Goal: Use online tool/utility: Utilize a website feature to perform a specific function

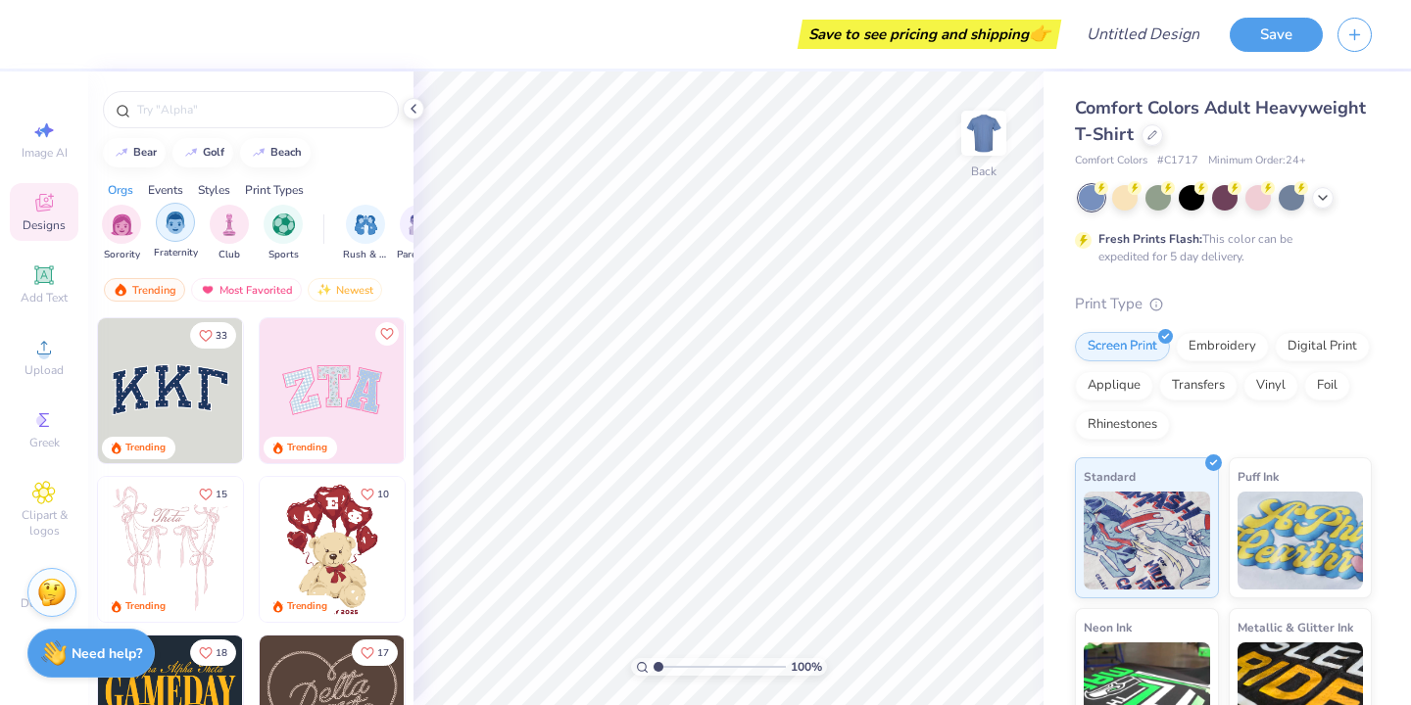
click at [165, 220] on img "filter for Fraternity" at bounding box center [176, 223] width 22 height 23
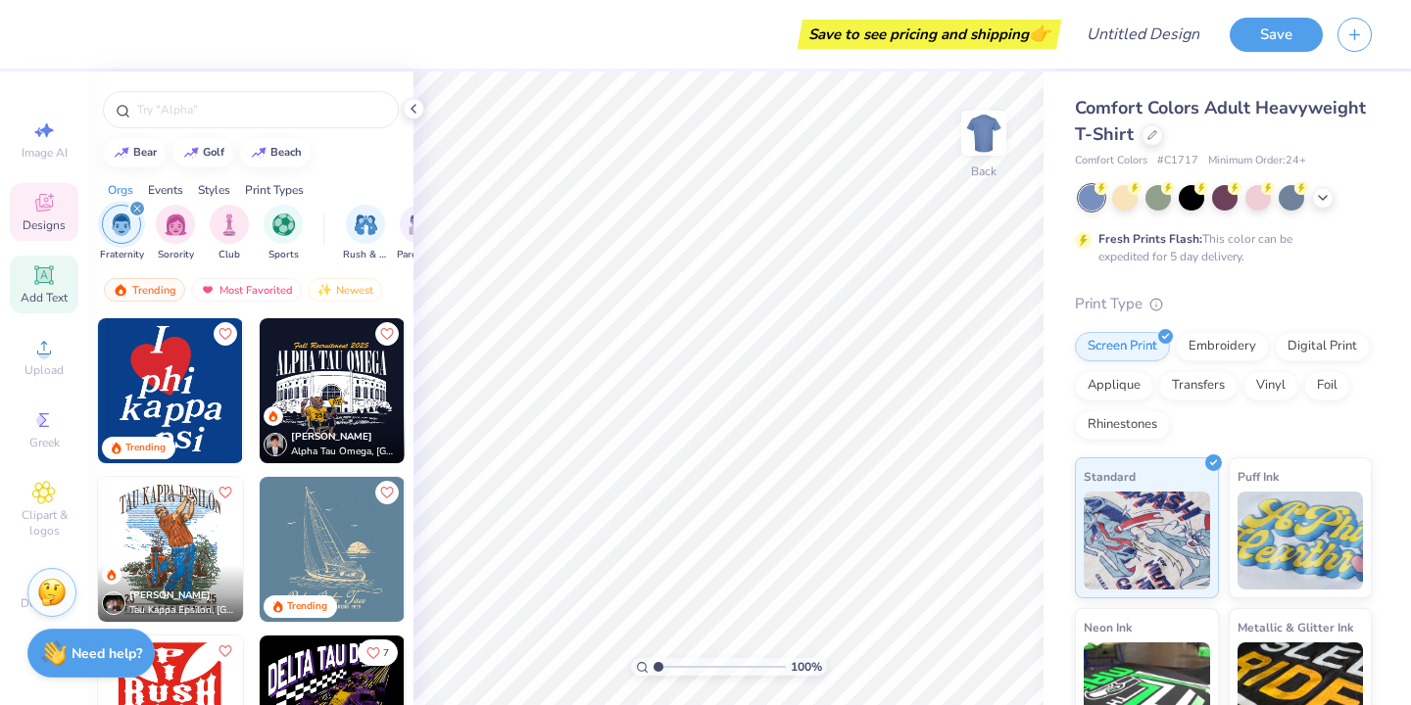
click at [37, 284] on icon at bounding box center [43, 275] width 19 height 19
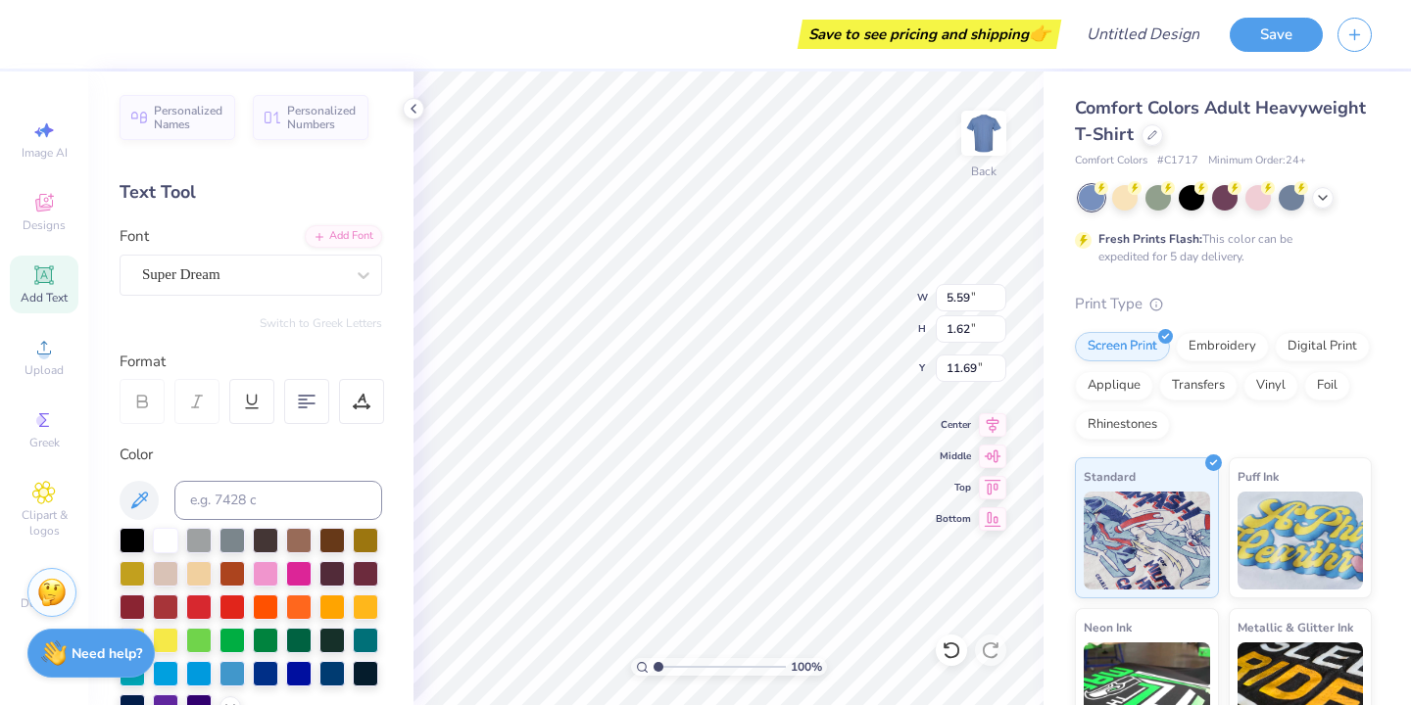
type input "3.00"
click at [1318, 200] on icon at bounding box center [1323, 196] width 16 height 16
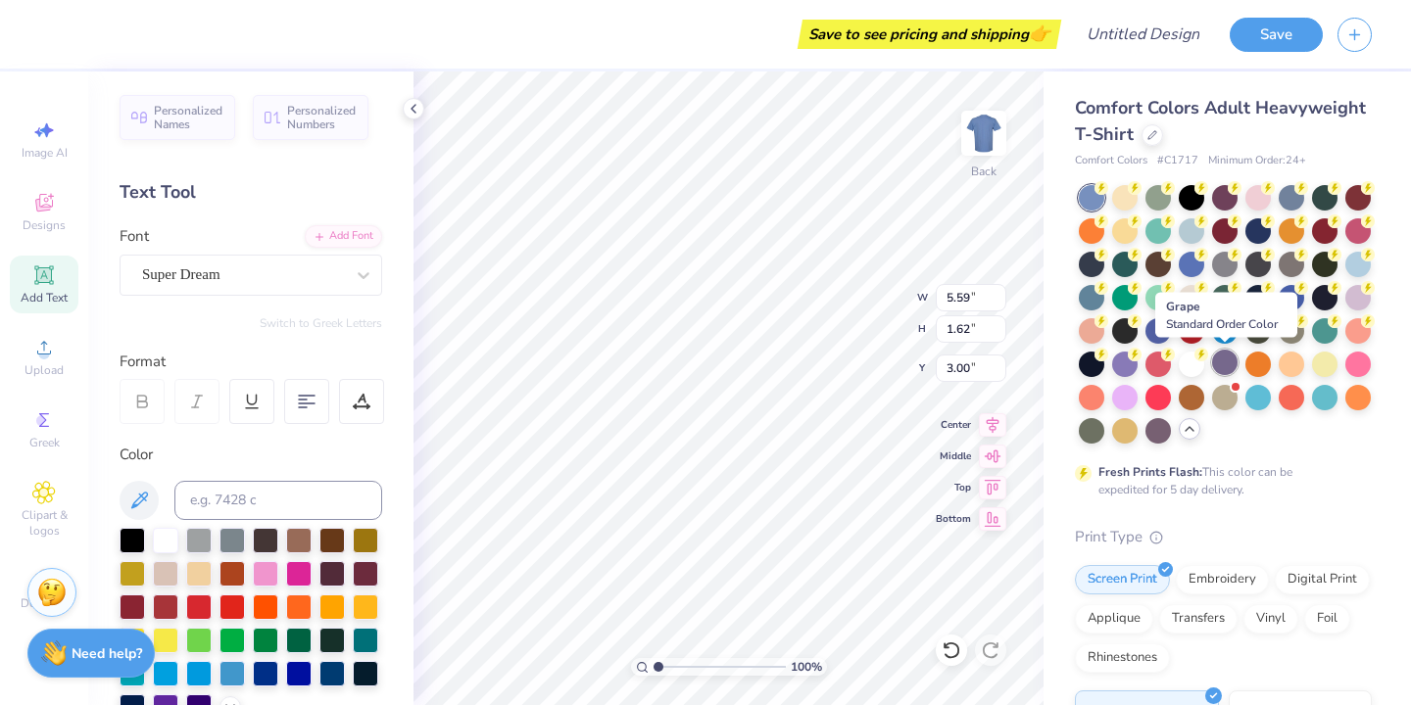
click at [1222, 362] on div at bounding box center [1224, 362] width 25 height 25
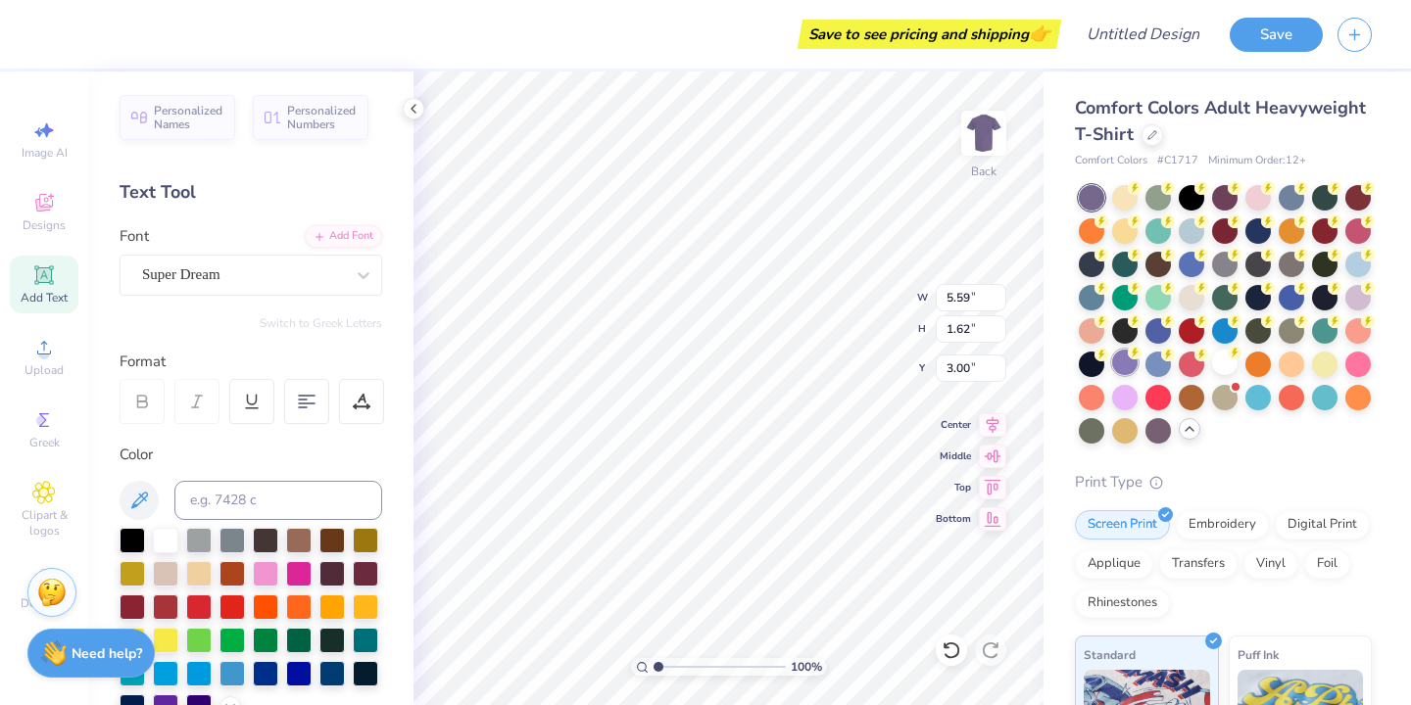
click at [1118, 360] on div at bounding box center [1124, 362] width 25 height 25
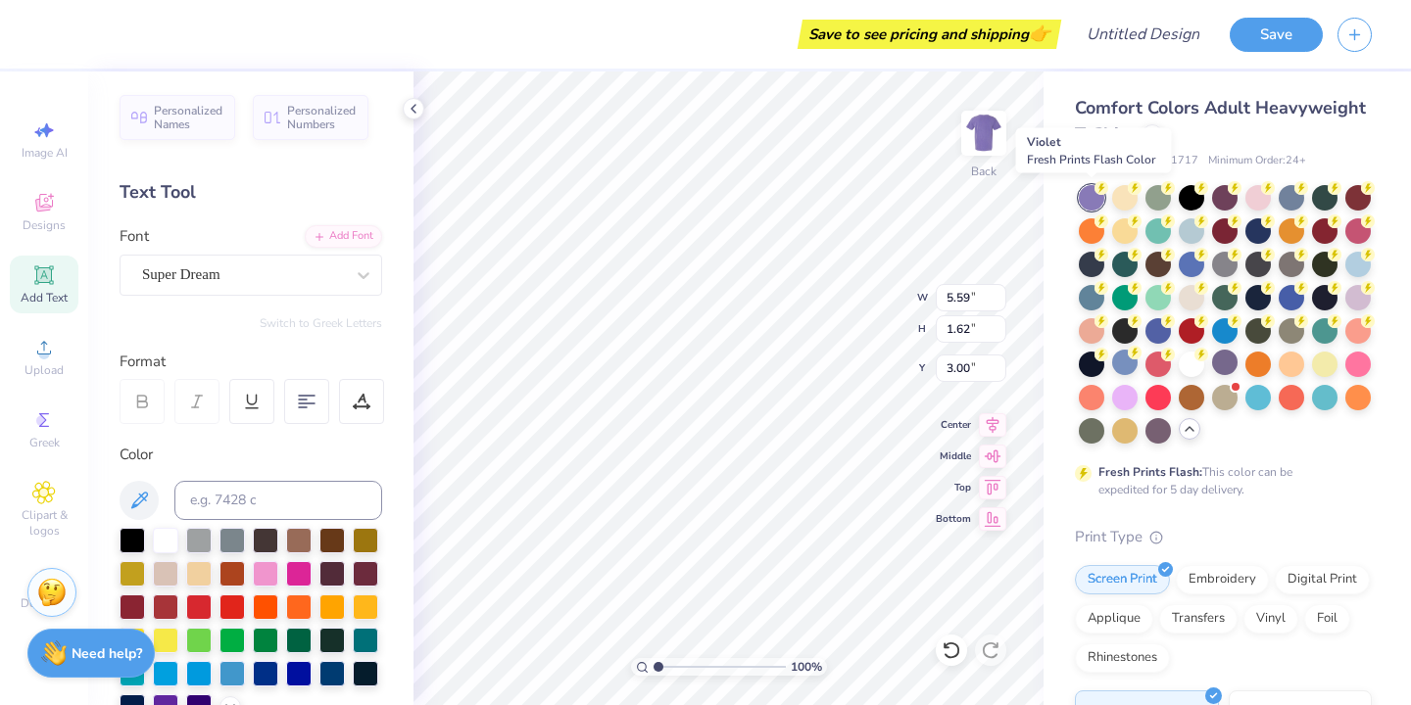
click at [1089, 192] on div at bounding box center [1091, 197] width 25 height 25
click at [1127, 430] on div at bounding box center [1124, 428] width 25 height 25
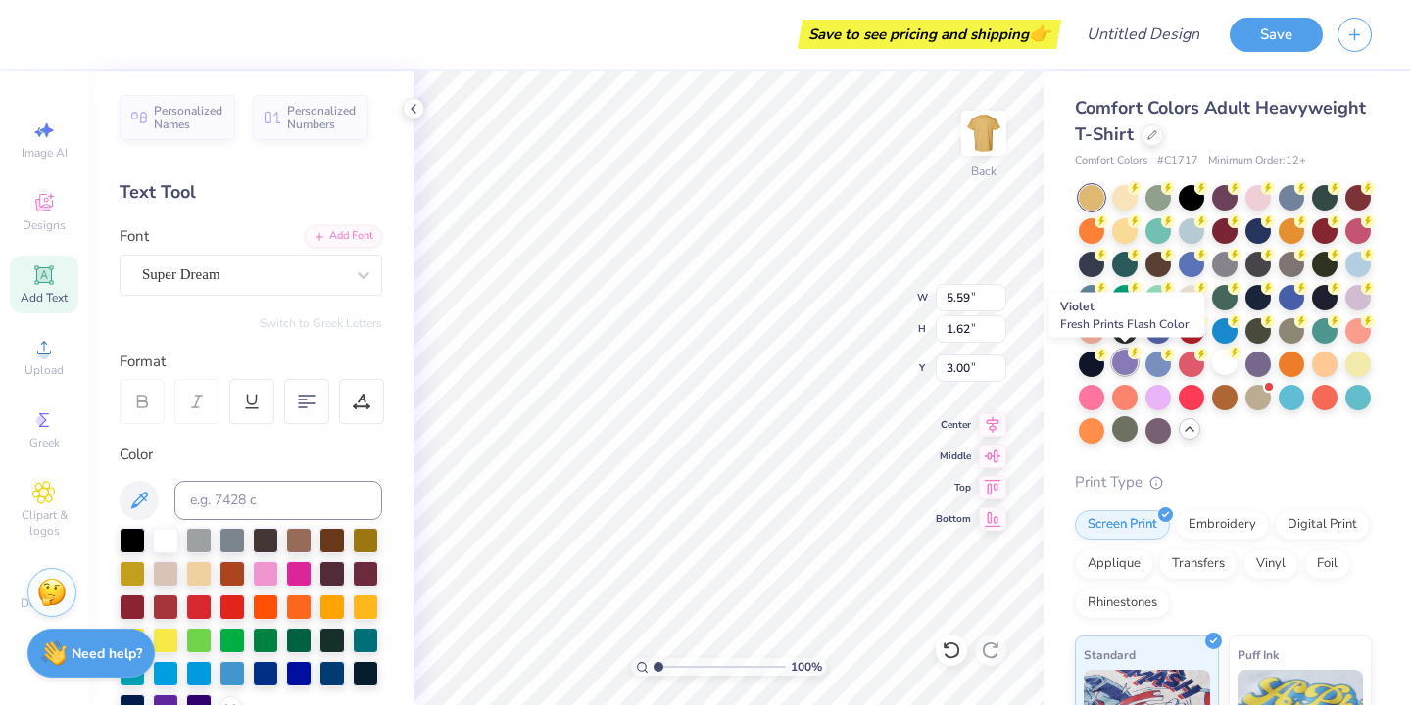
click at [1126, 360] on div at bounding box center [1124, 362] width 25 height 25
